Goal: Information Seeking & Learning: Learn about a topic

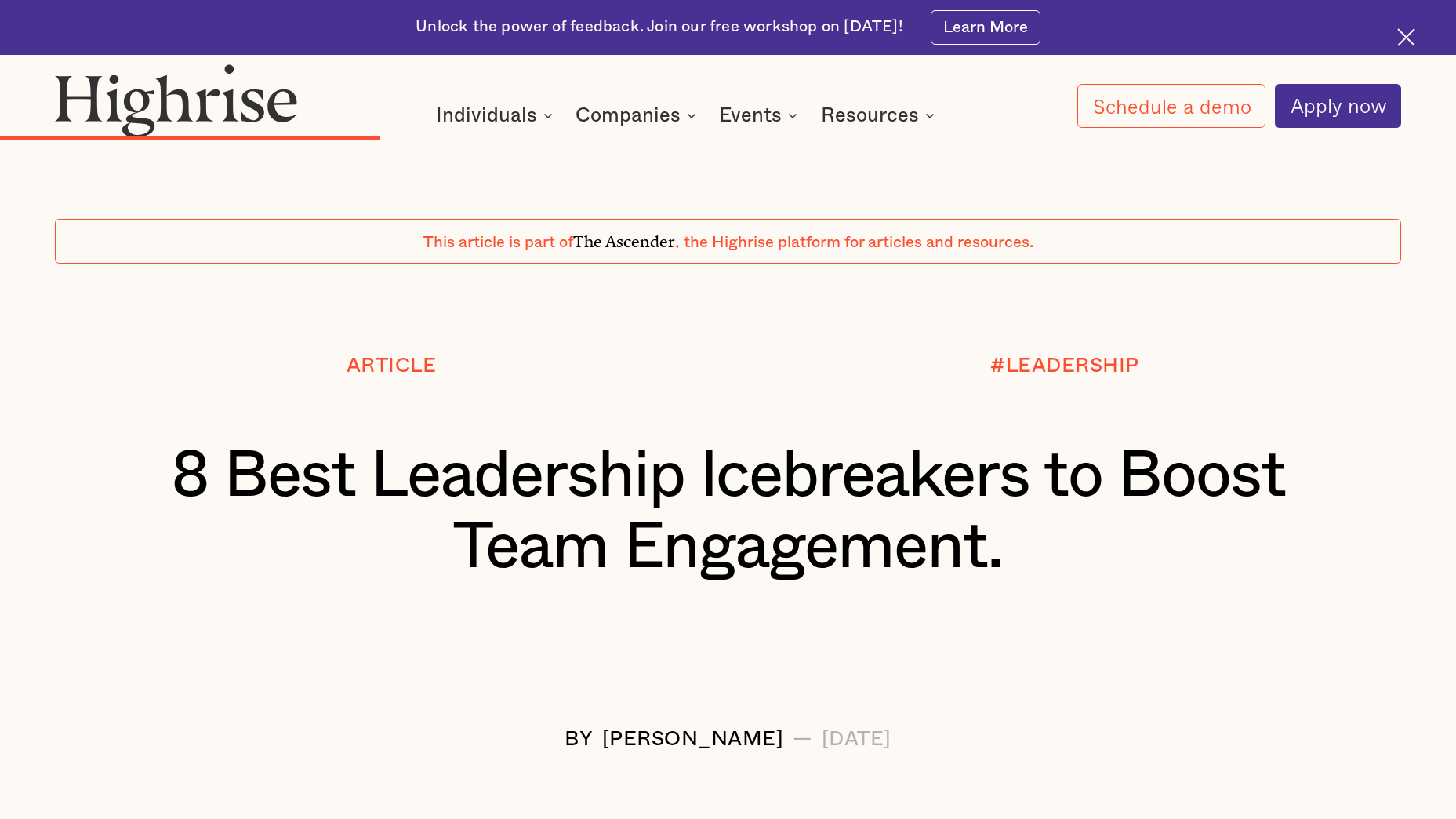
scroll to position [7849, 0]
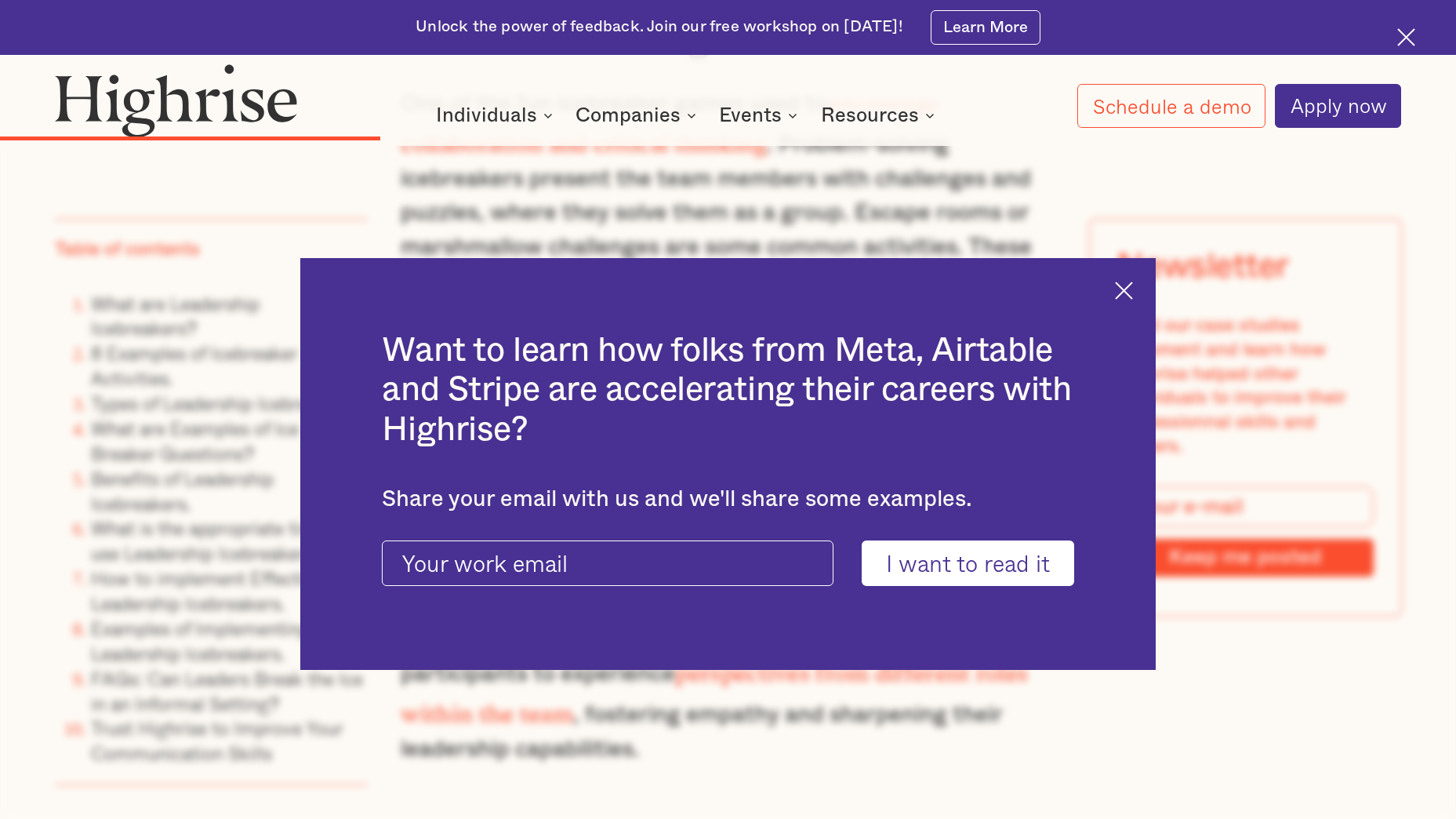
click at [1133, 284] on img at bounding box center [1124, 290] width 18 height 18
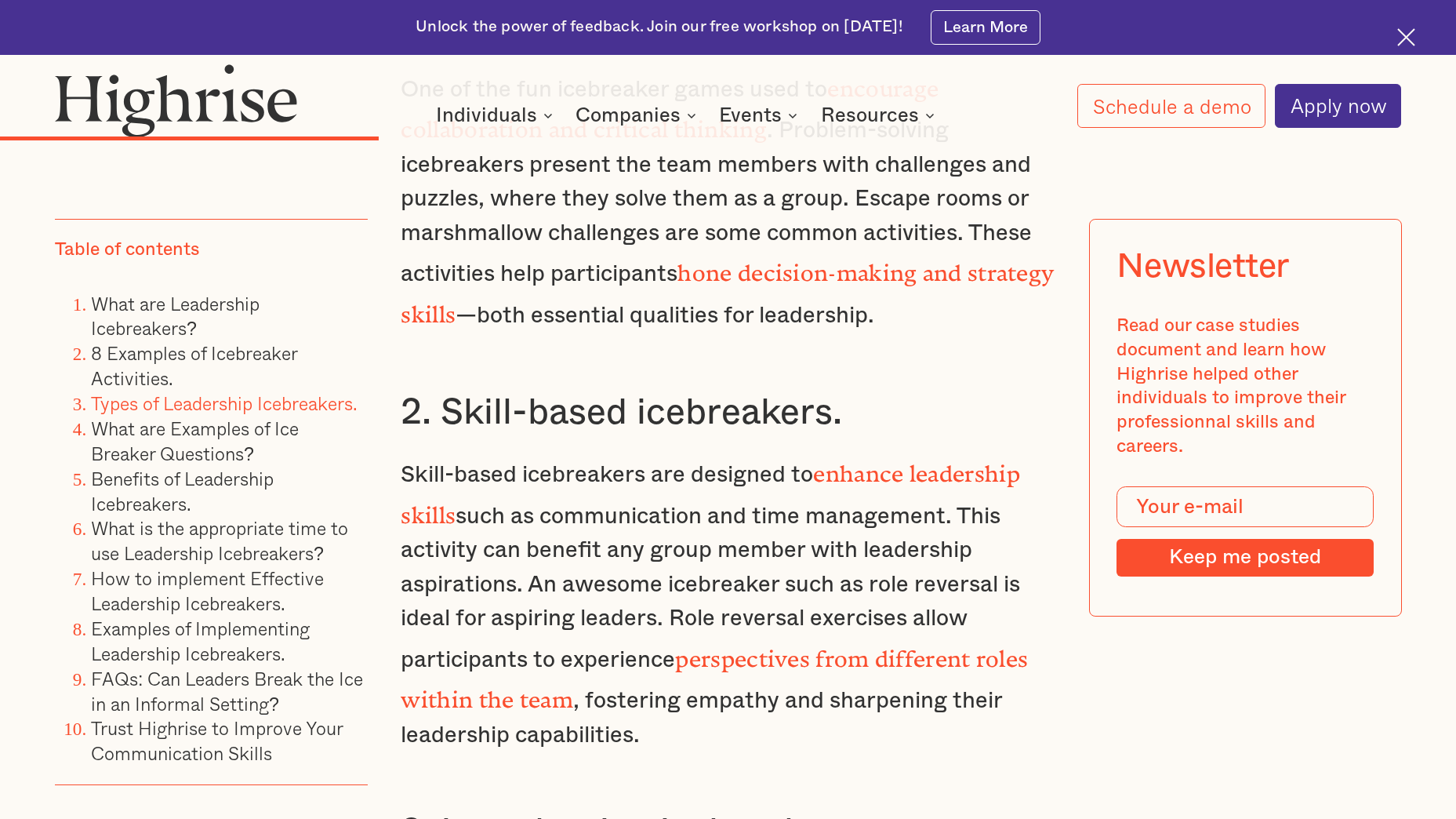
scroll to position [7911, 0]
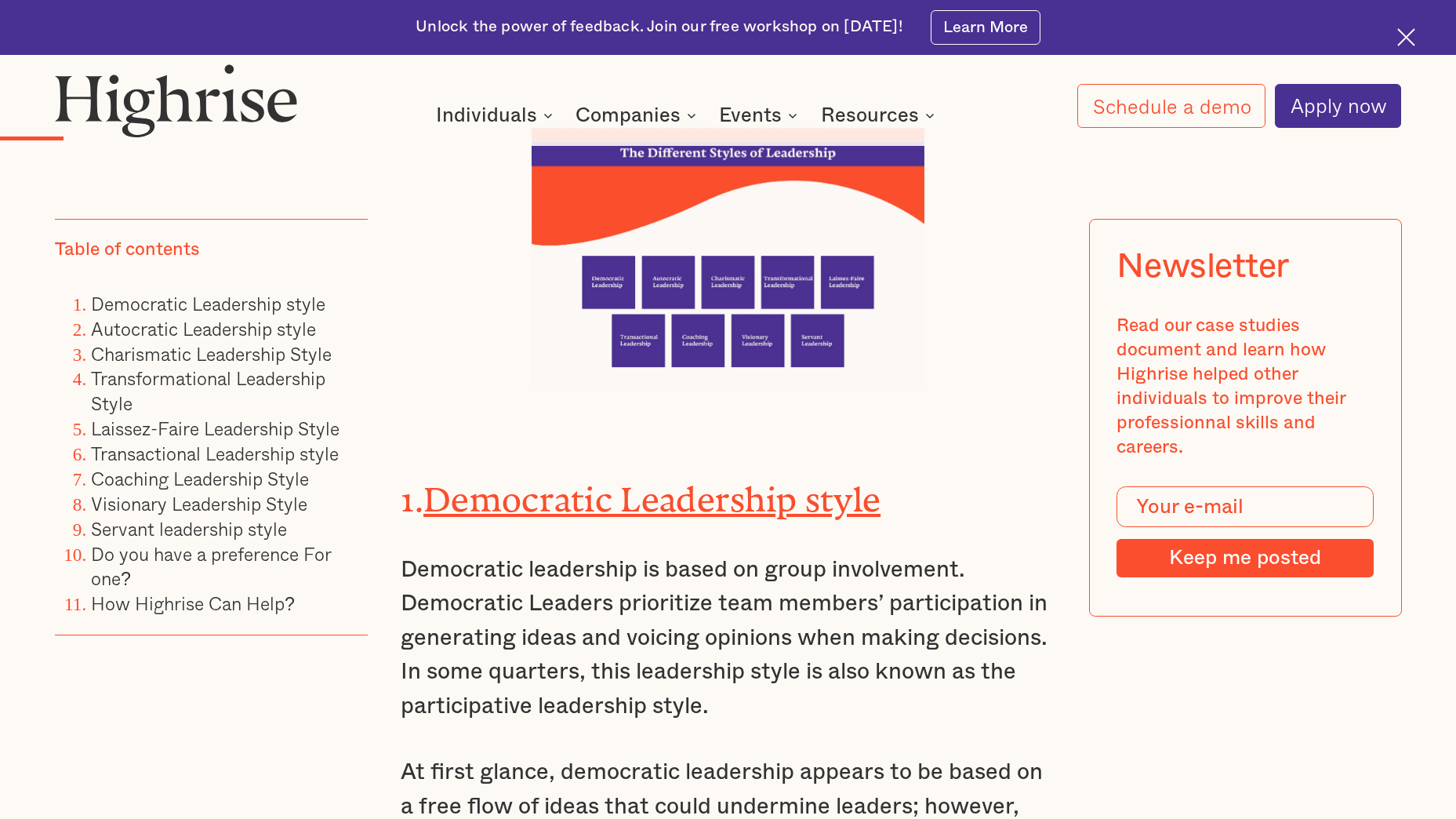
scroll to position [2353, 0]
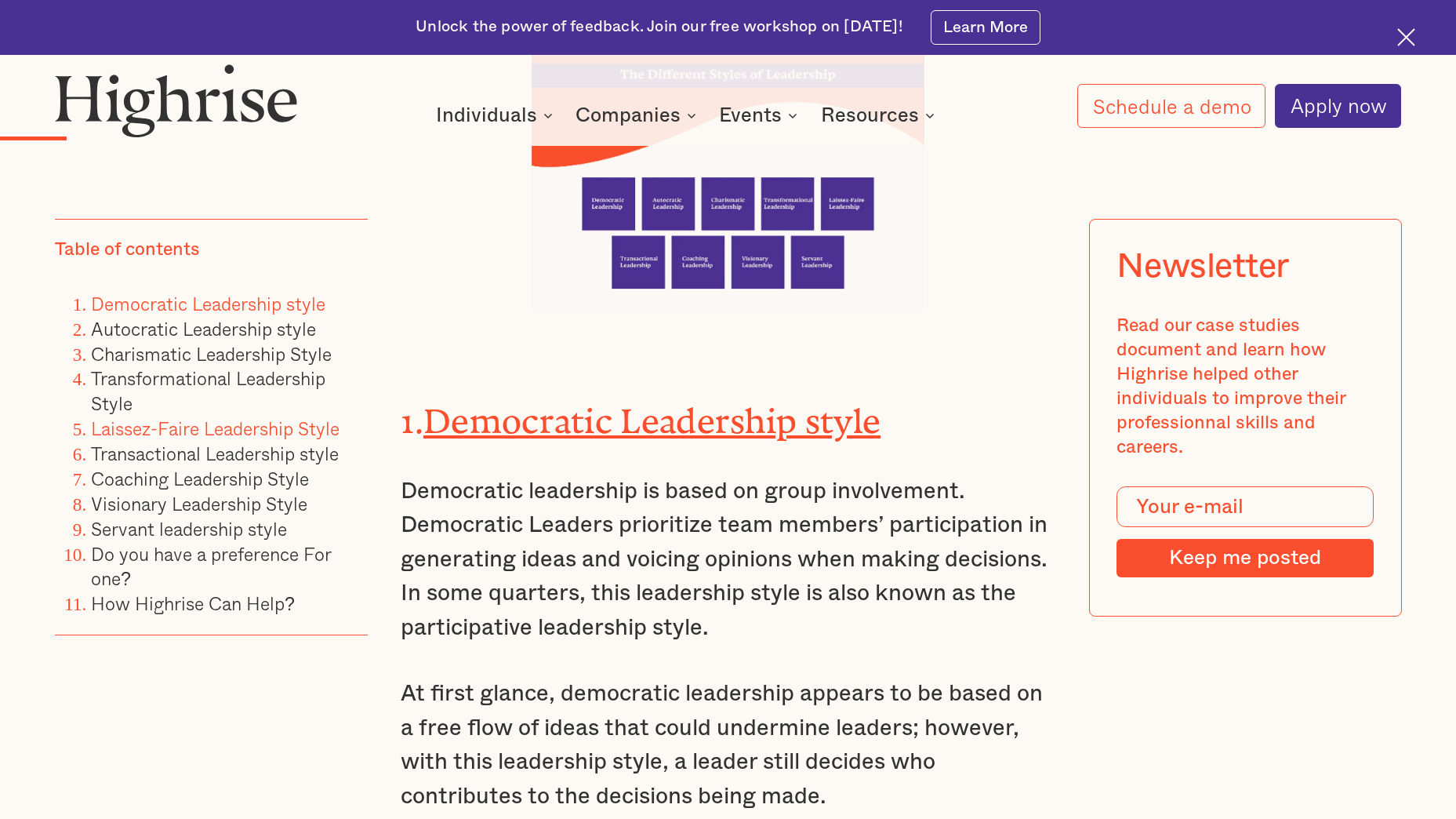
click at [195, 433] on link "Laissez-Faire Leadership Style" at bounding box center [215, 428] width 248 height 28
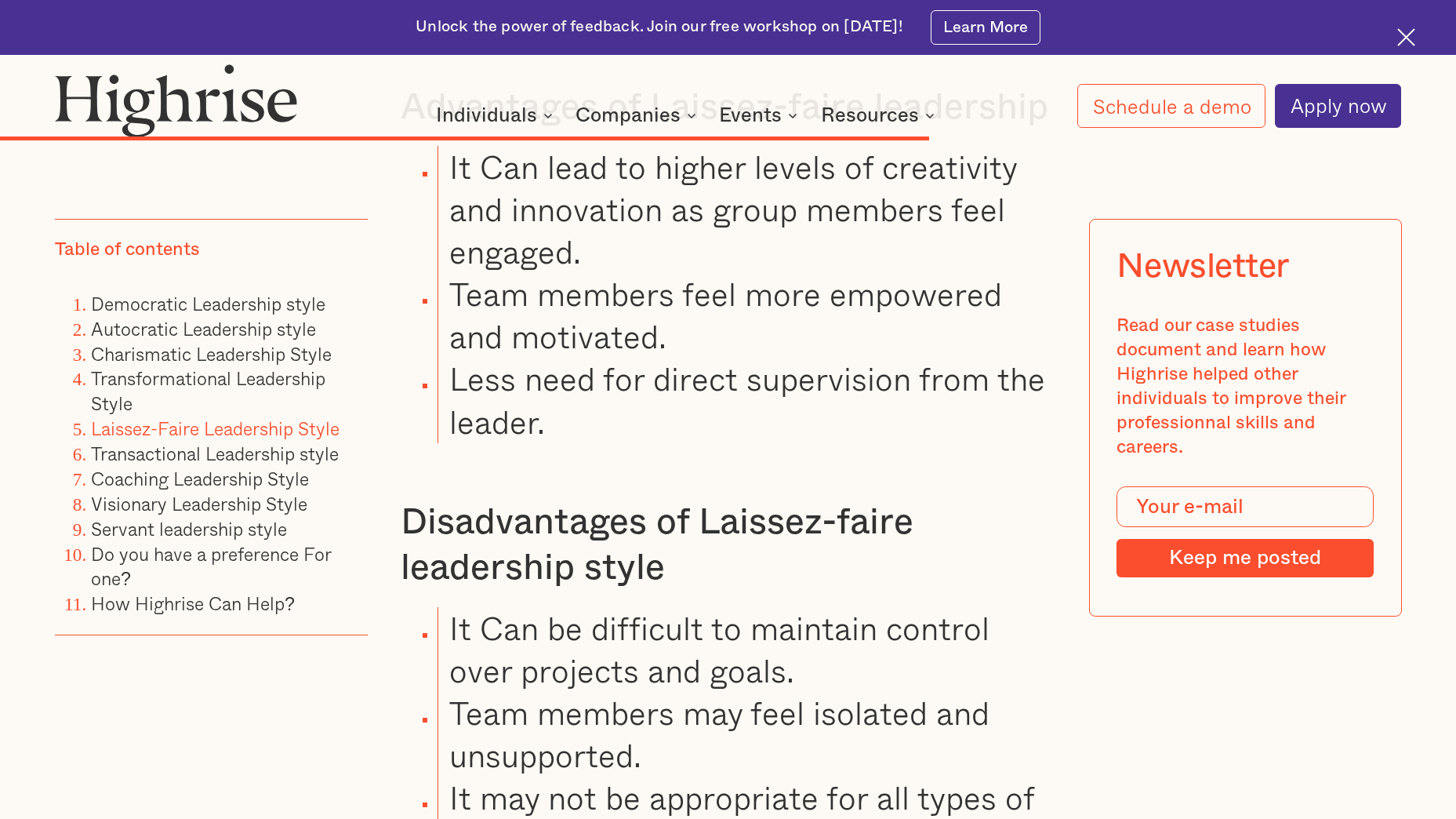
scroll to position [13474, 0]
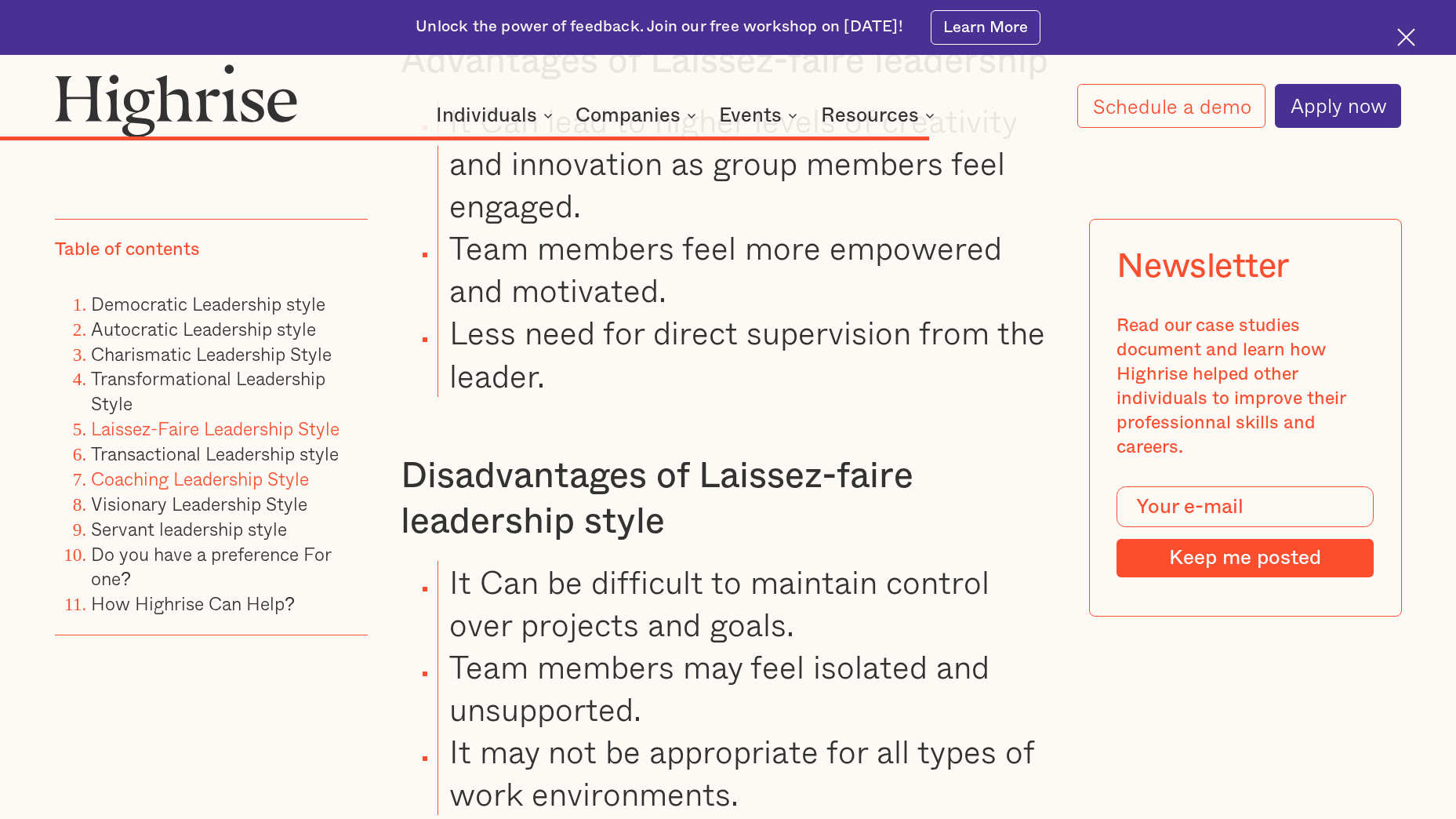
click at [196, 478] on link "Coaching Leadership Style" at bounding box center [200, 477] width 218 height 28
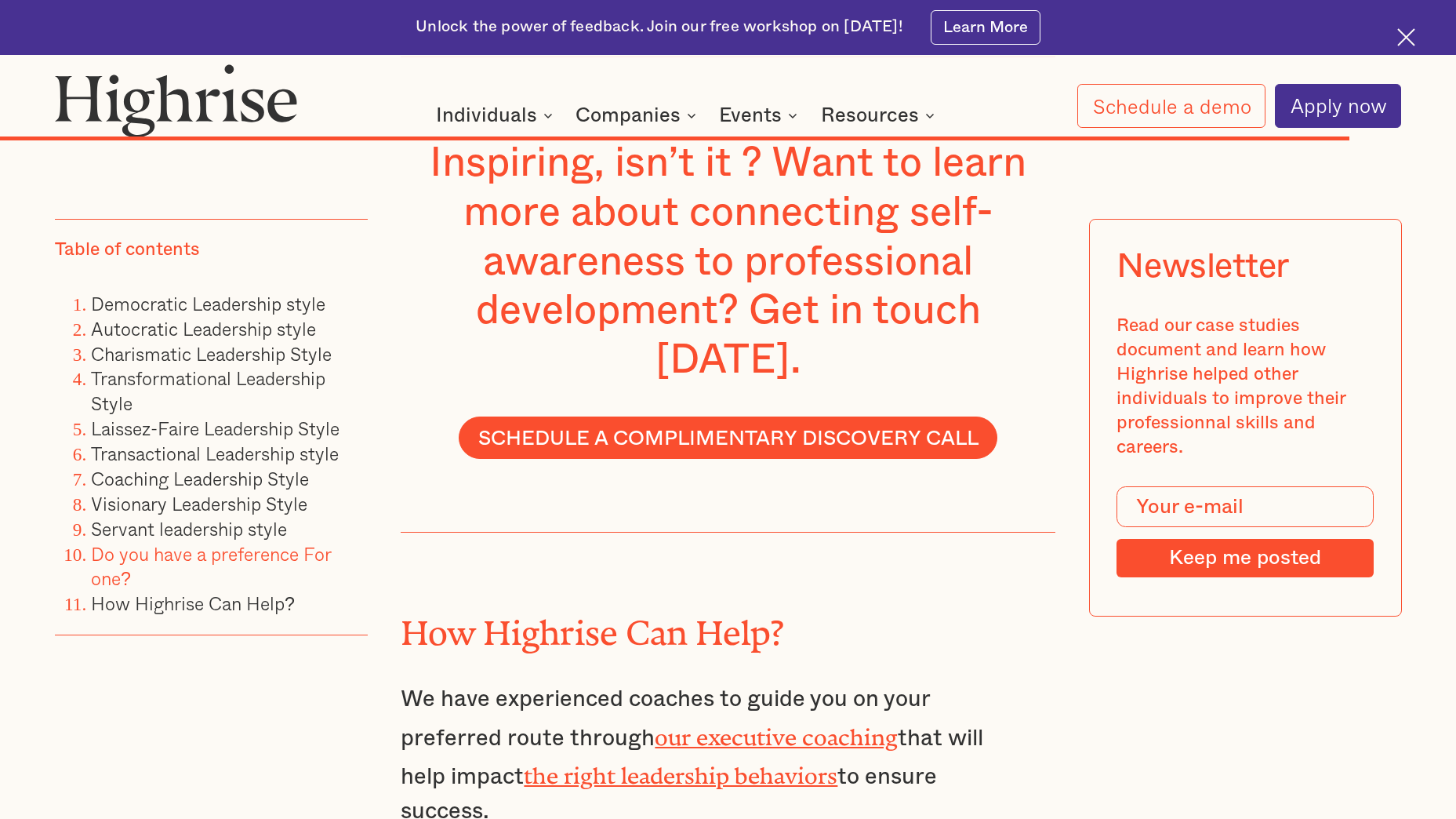
scroll to position [19457, 0]
